Goal: Obtain resource: Download file/media

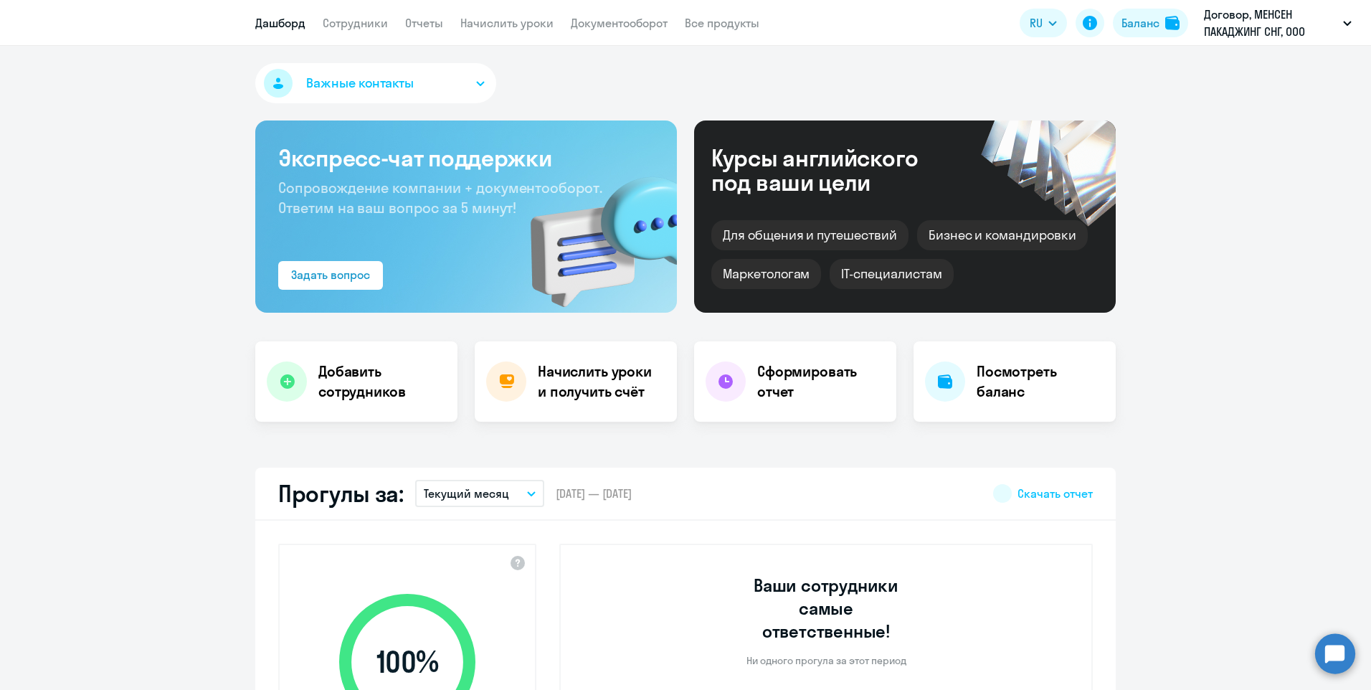
select select "30"
click at [608, 24] on link "Документооборот" at bounding box center [619, 23] width 97 height 14
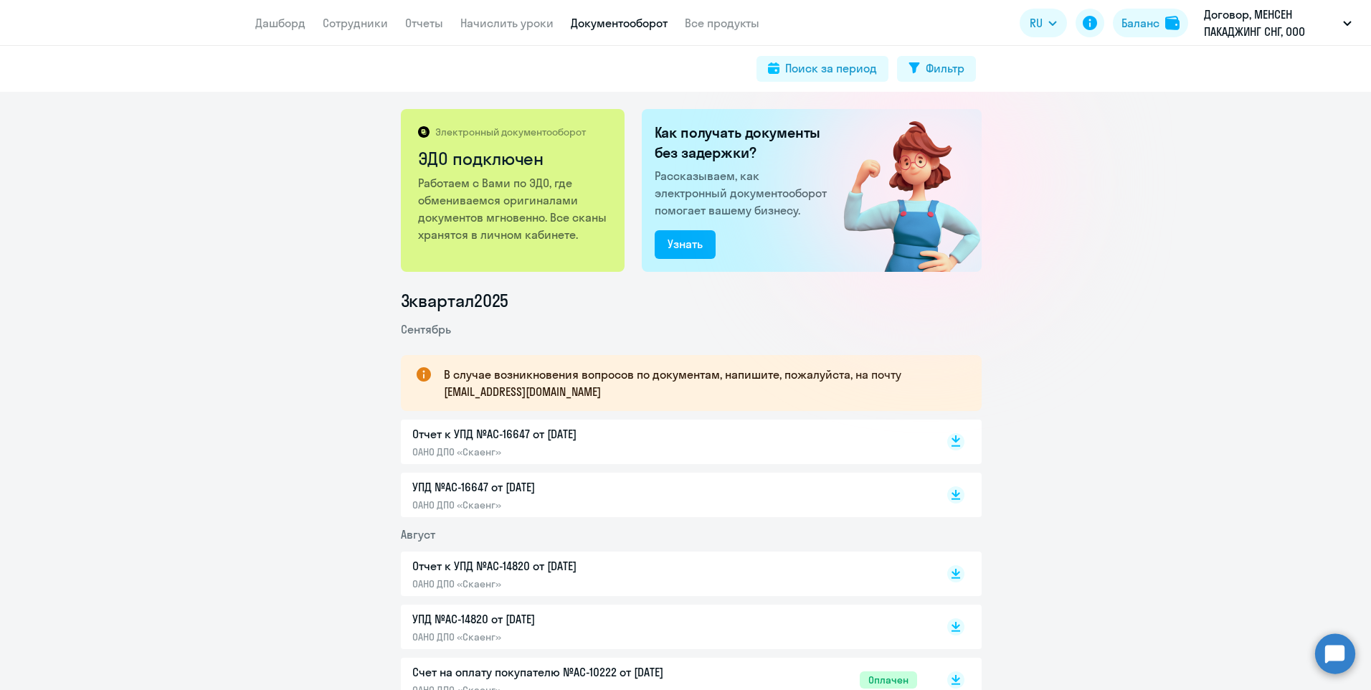
click at [949, 443] on rect at bounding box center [955, 441] width 17 height 17
